Goal: Transaction & Acquisition: Purchase product/service

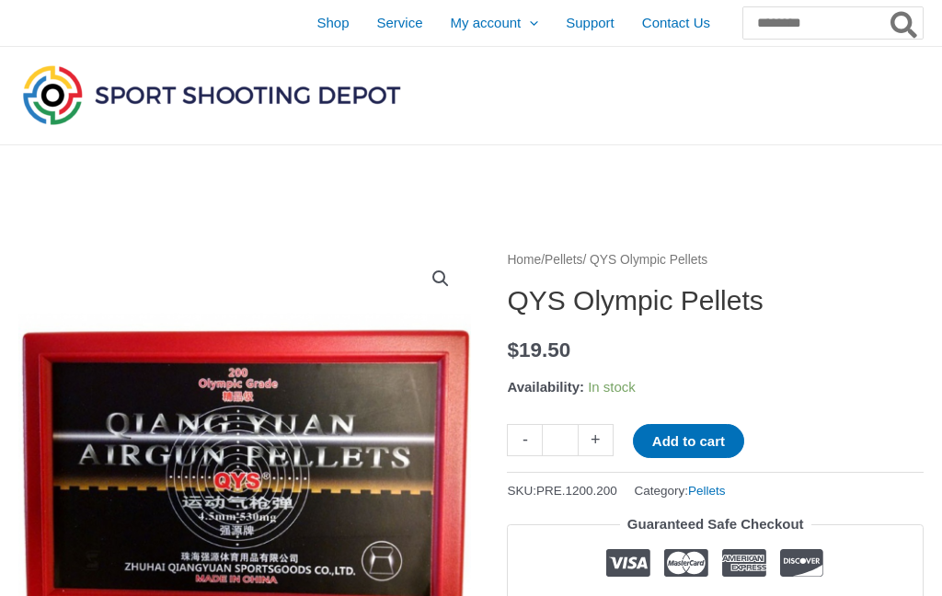
click at [317, 26] on span "Shop" at bounding box center [333, 23] width 32 height 46
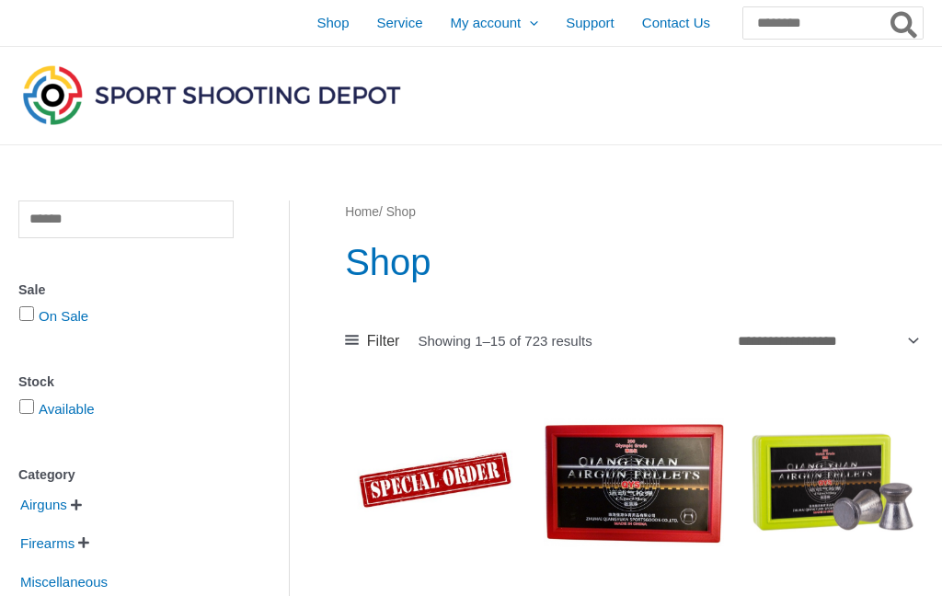
click at [777, 20] on input "Search for:" at bounding box center [833, 22] width 179 height 31
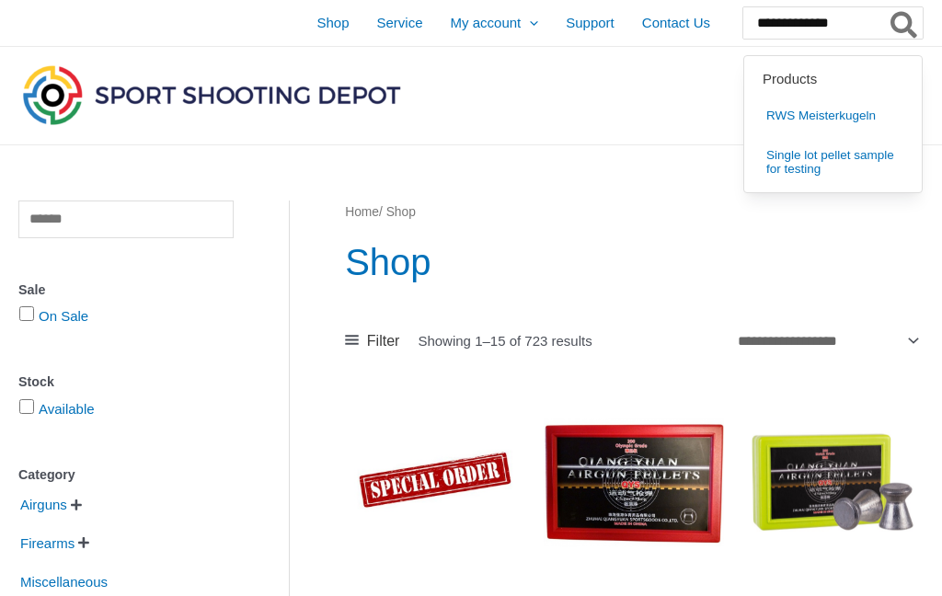
type input "**********"
click at [905, 23] on button "Search" at bounding box center [905, 22] width 36 height 31
click at [317, 20] on span "Shop" at bounding box center [333, 23] width 32 height 46
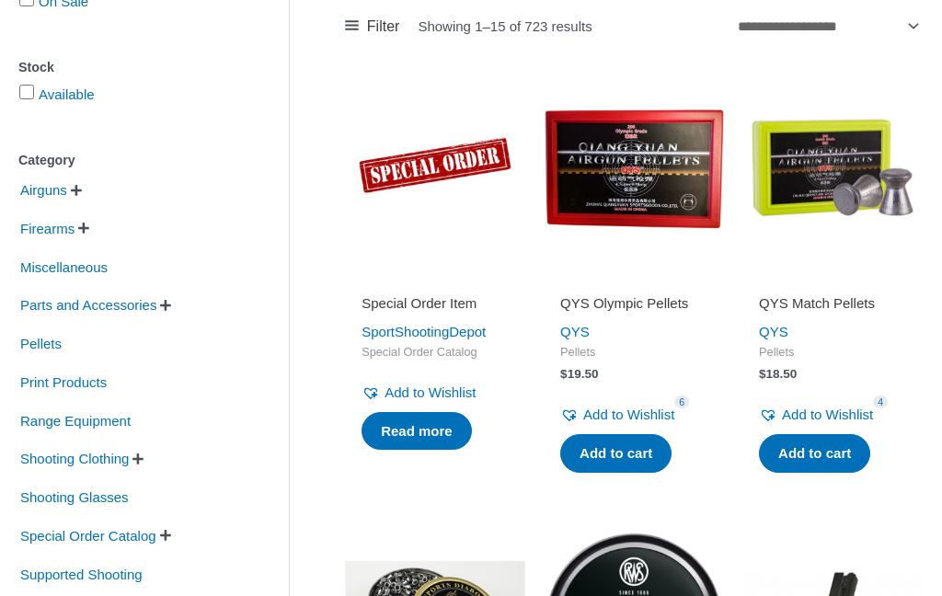
scroll to position [314, 0]
click at [46, 190] on span "Airguns" at bounding box center [43, 191] width 51 height 31
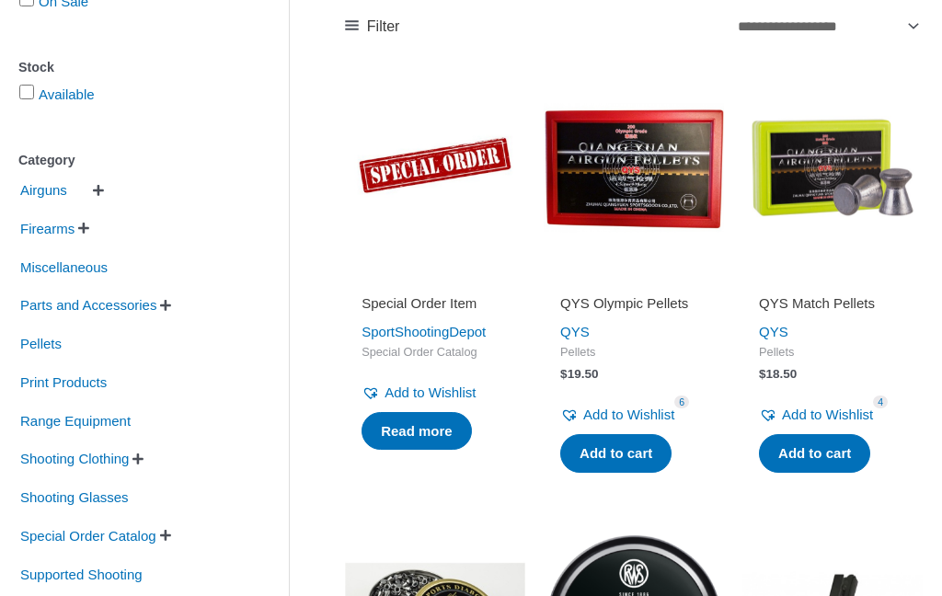
scroll to position [315, 0]
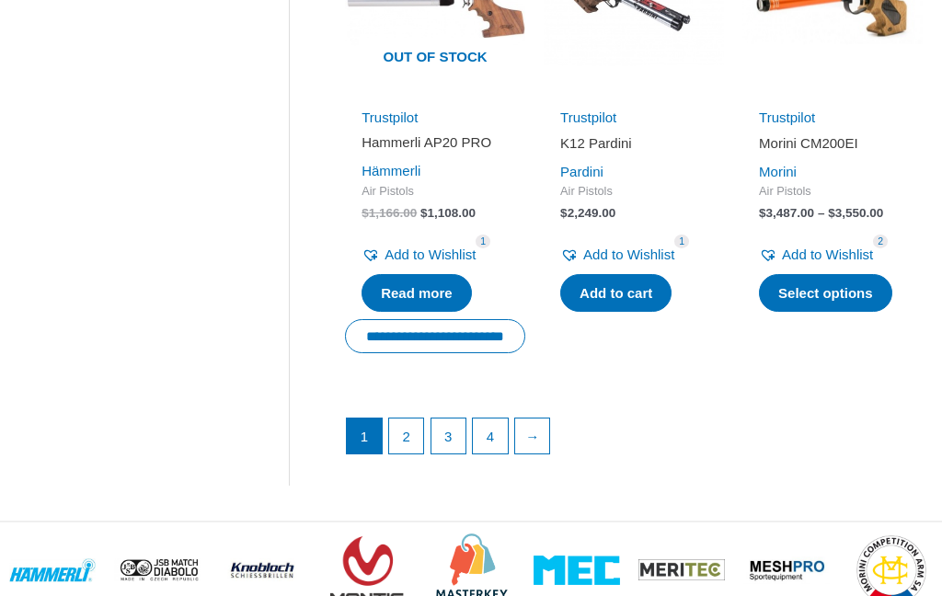
scroll to position [2443, 0]
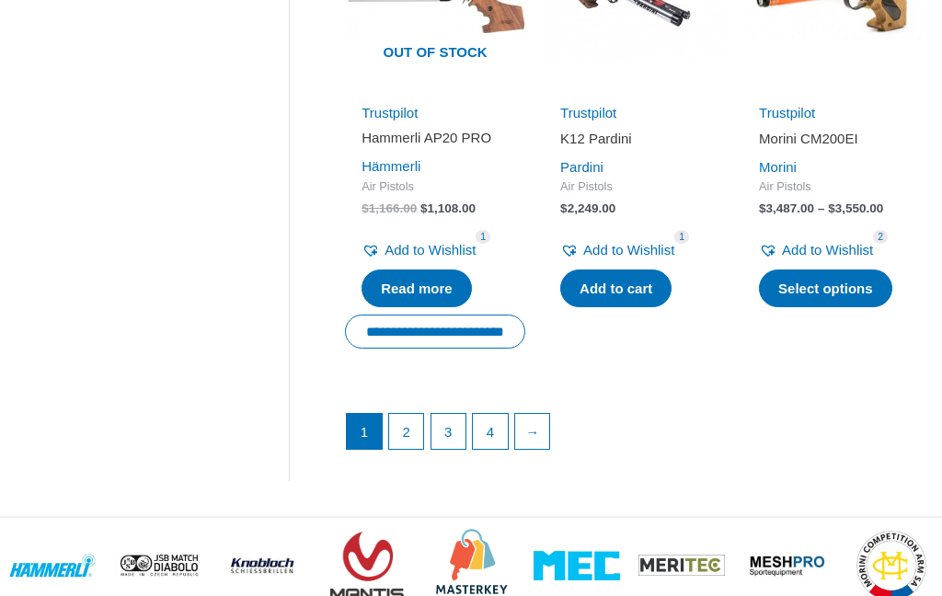
click at [538, 449] on link "→" at bounding box center [532, 431] width 35 height 35
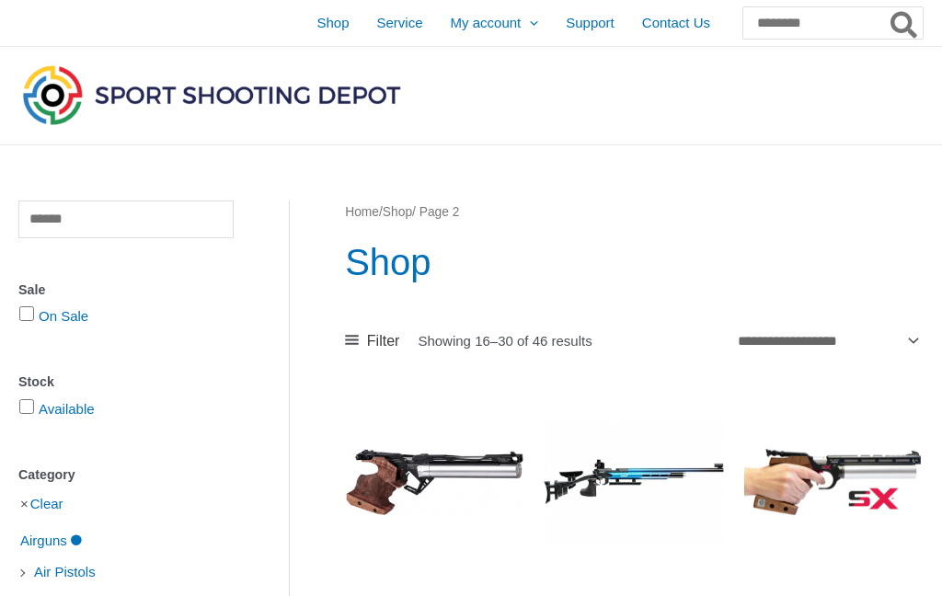
click at [796, 25] on input "Search for:" at bounding box center [833, 22] width 179 height 31
type input "******"
click at [905, 23] on button "Search" at bounding box center [905, 22] width 36 height 31
